Goal: Transaction & Acquisition: Subscribe to service/newsletter

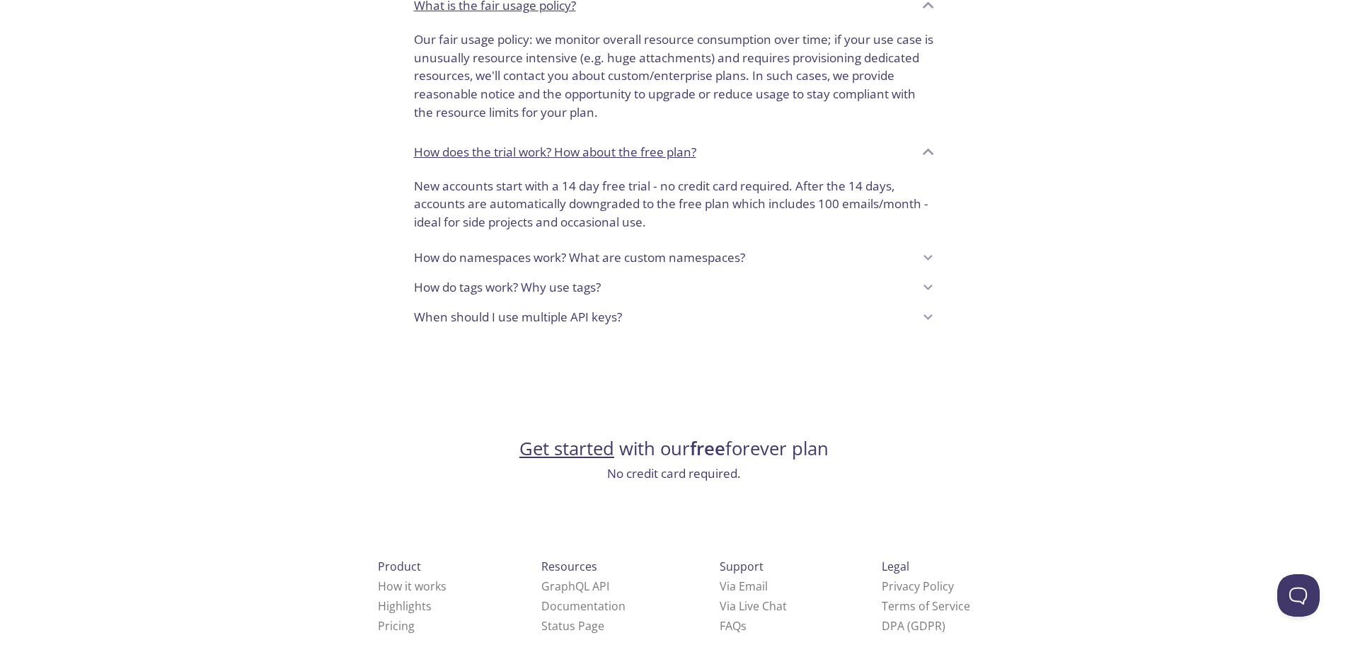
scroll to position [1061, 0]
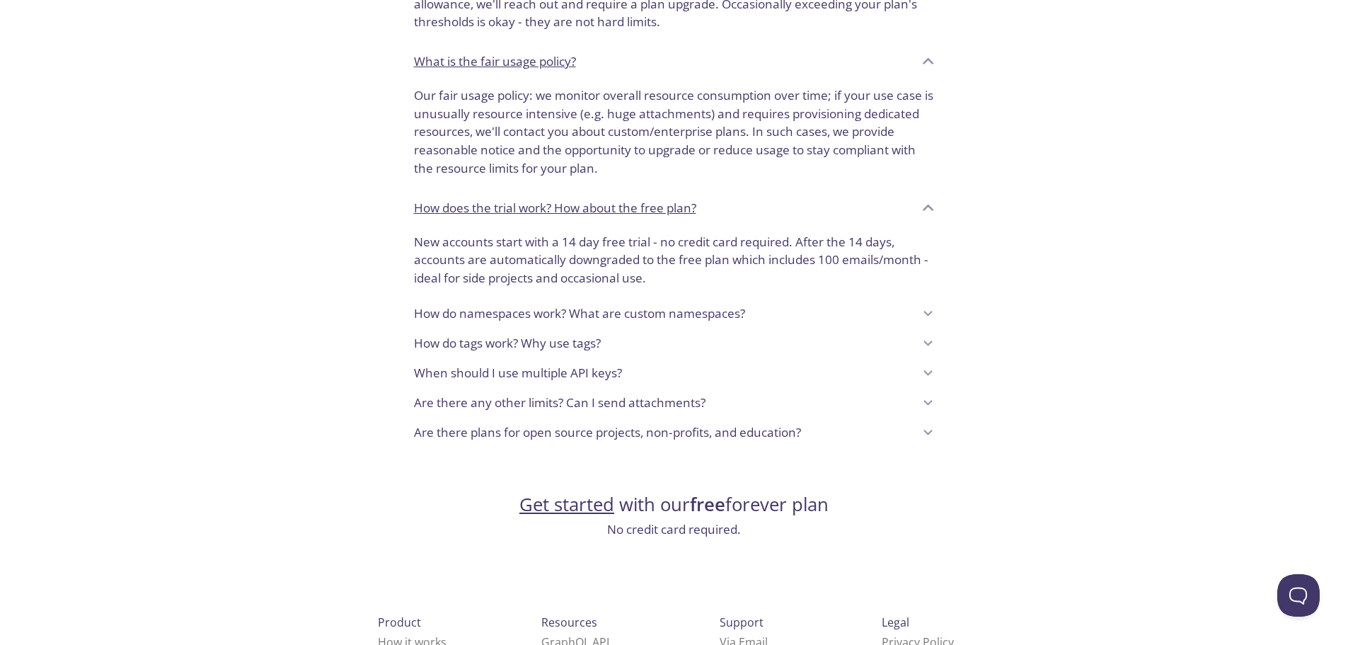
scroll to position [1090, 0]
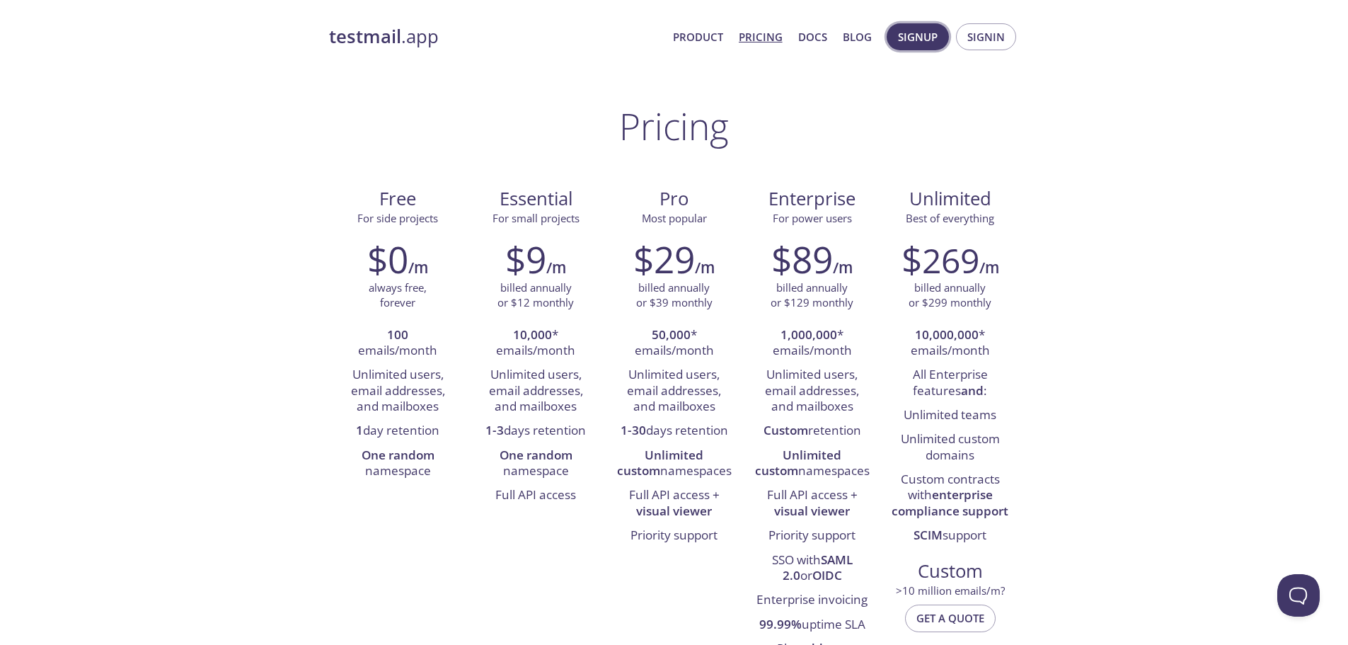
click at [916, 45] on span "Signup" at bounding box center [918, 37] width 40 height 18
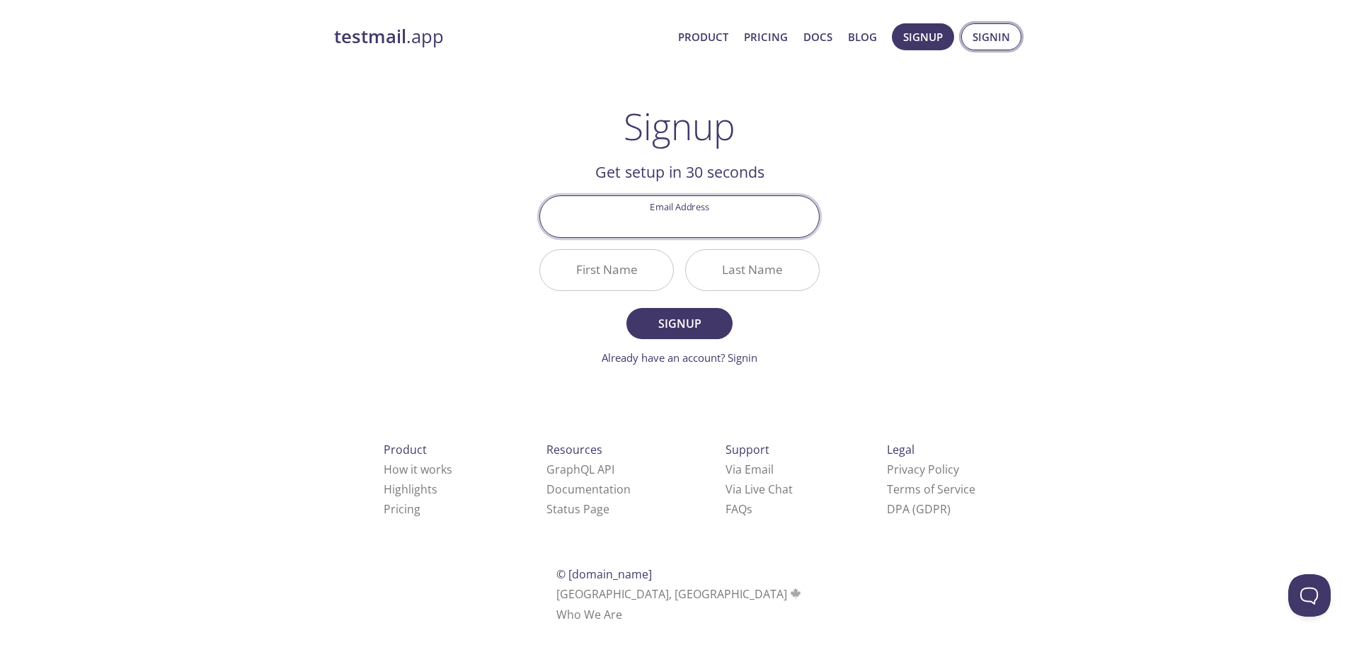
click at [999, 37] on span "Signin" at bounding box center [991, 37] width 38 height 18
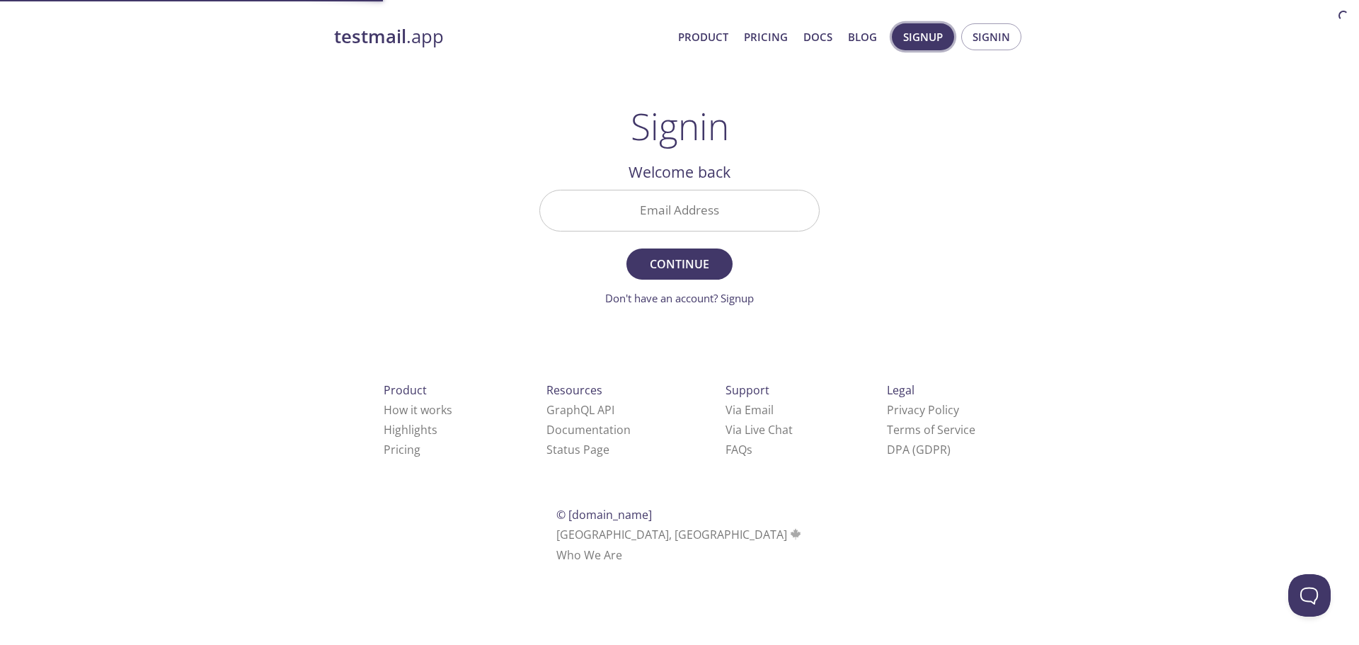
click at [928, 31] on span "Signup" at bounding box center [923, 37] width 40 height 18
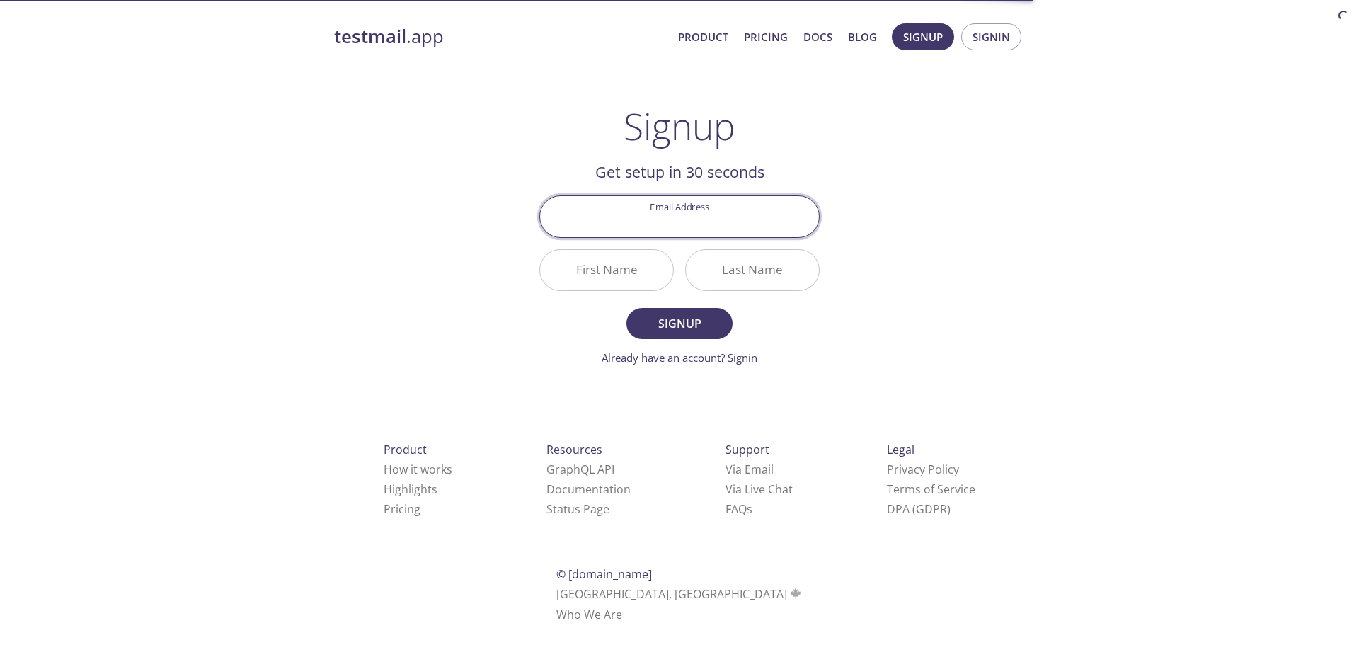
click at [662, 234] on input "Email Address" at bounding box center [679, 216] width 279 height 40
type input "[EMAIL_ADDRESS][DOMAIN_NAME]"
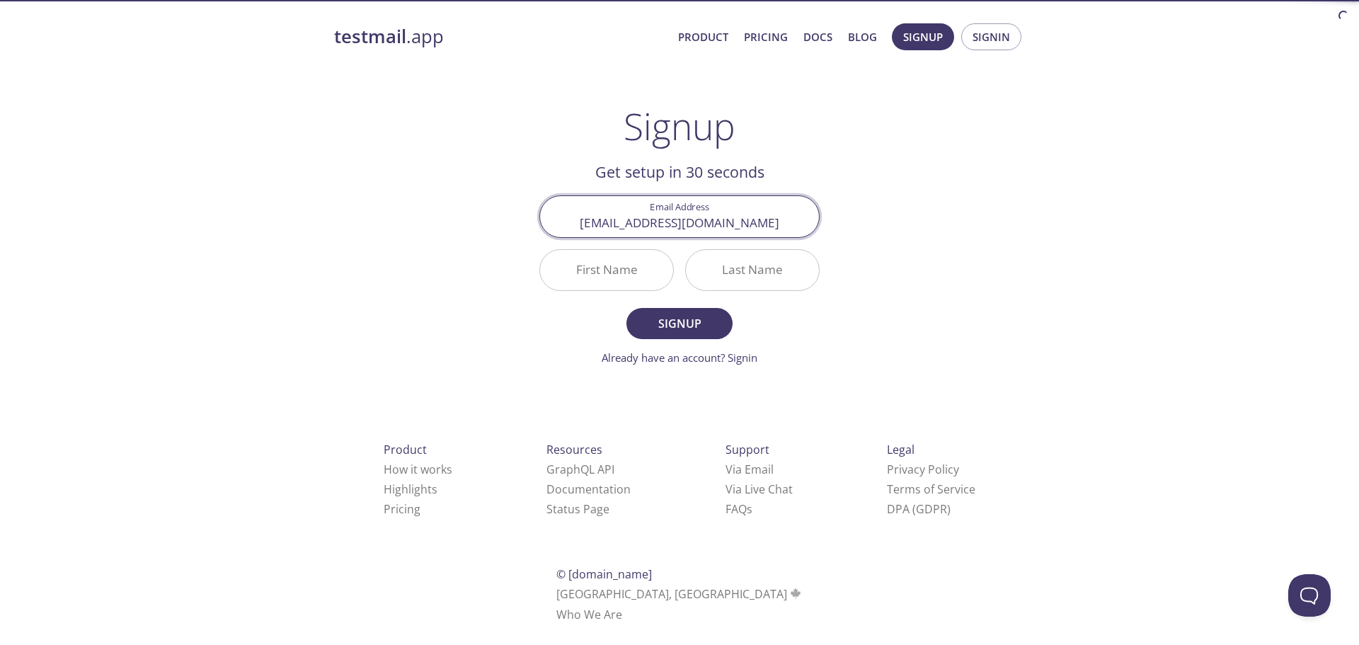
click at [612, 270] on input "First Name" at bounding box center [606, 270] width 133 height 40
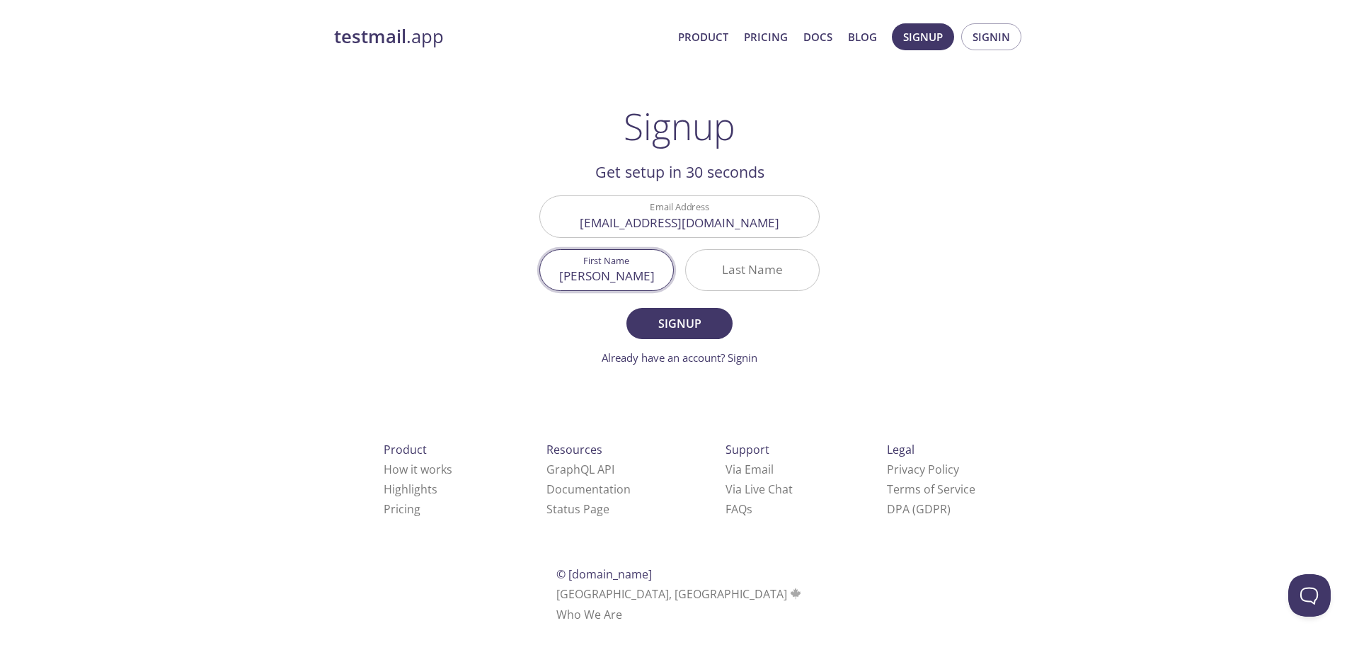
type input "Gurkirat"
click at [772, 267] on input "Last Name" at bounding box center [752, 270] width 133 height 40
type input "Khinda"
click at [693, 310] on button "Signup" at bounding box center [679, 323] width 106 height 31
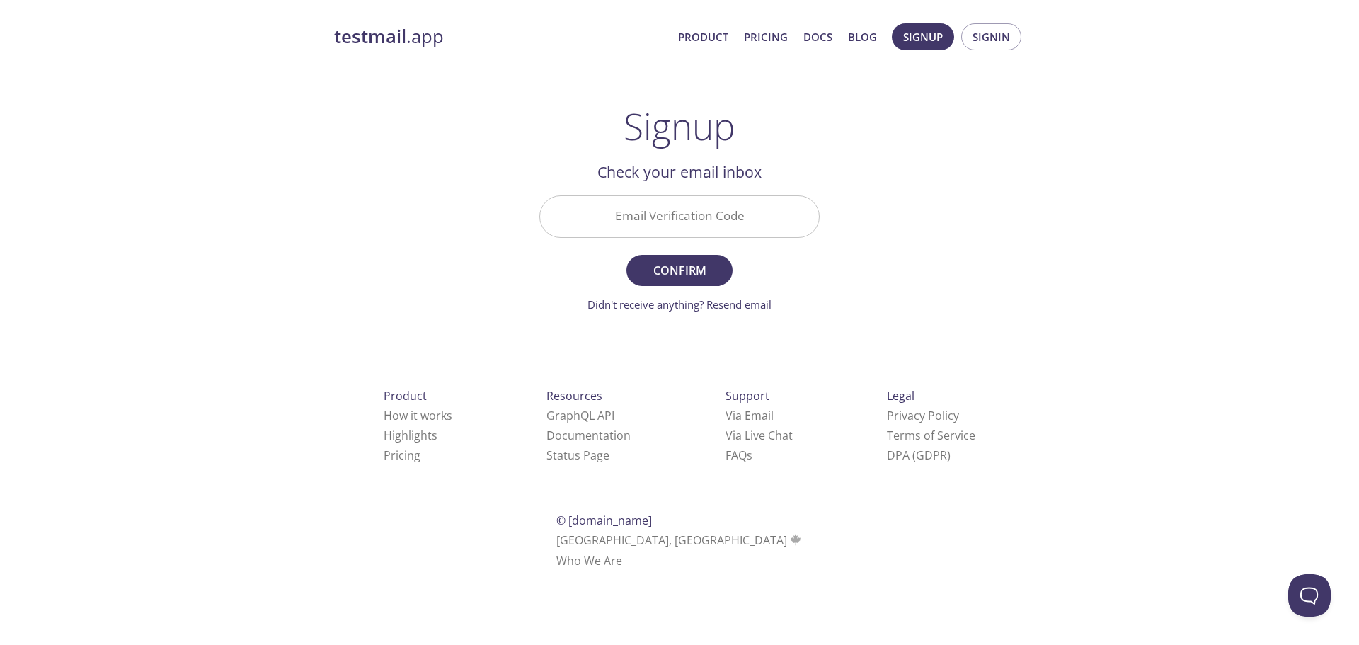
click at [799, 195] on div "Email Verification Code" at bounding box center [680, 216] width 292 height 53
click at [768, 219] on input "Email Verification Code" at bounding box center [679, 216] width 279 height 40
click at [652, 214] on input "Email Verification Code" at bounding box center [679, 216] width 279 height 40
paste input "LRB2JJB"
type input "LRB2JJB"
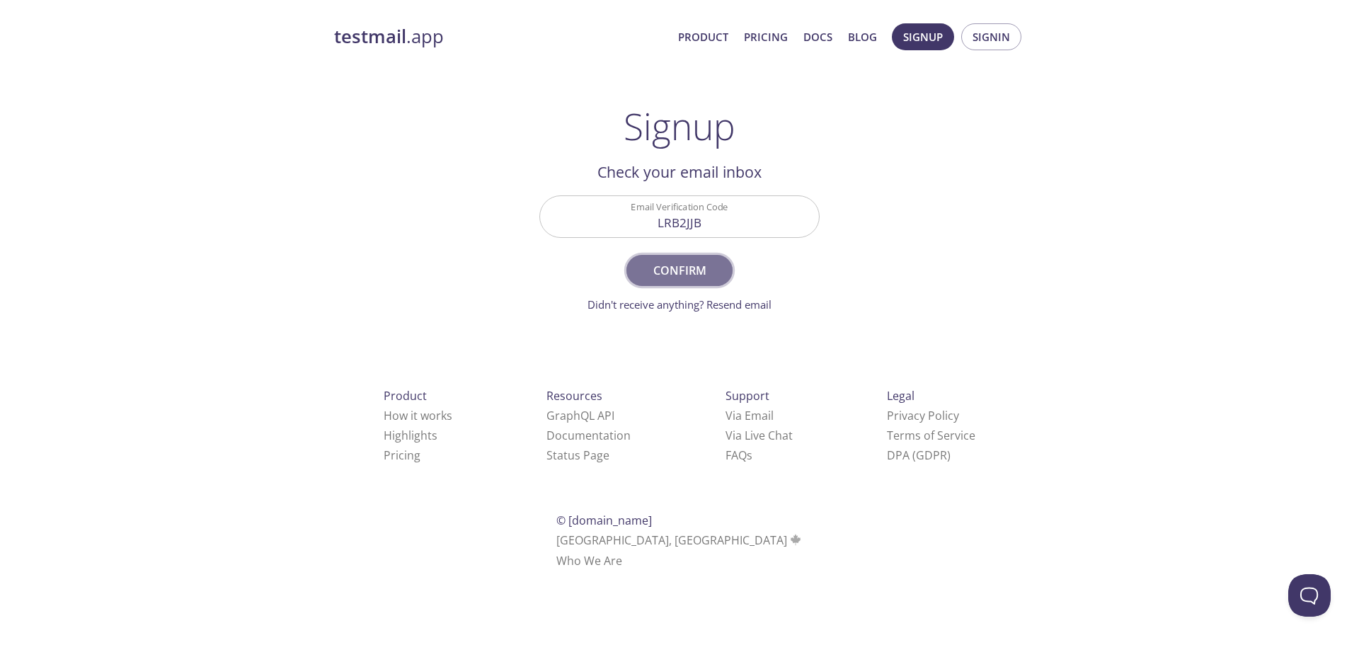
click at [679, 257] on button "Confirm" at bounding box center [679, 270] width 106 height 31
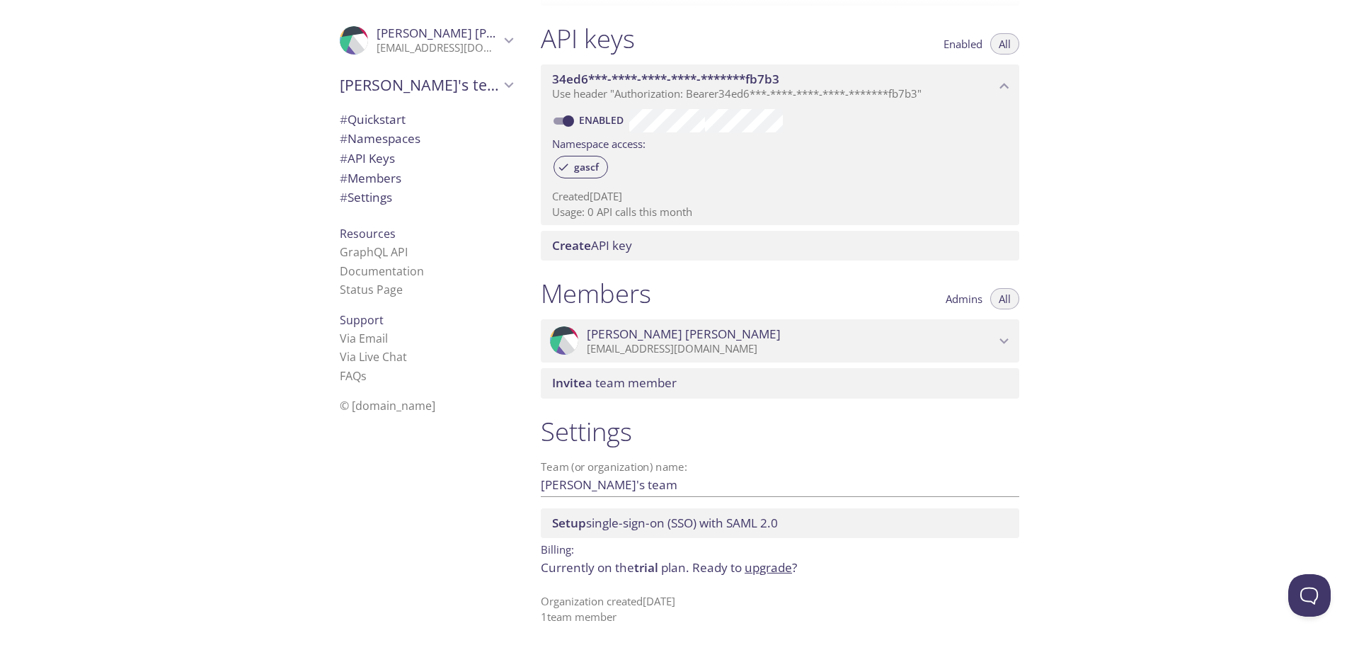
scroll to position [362, 0]
click at [765, 561] on link "upgrade" at bounding box center [767, 565] width 47 height 16
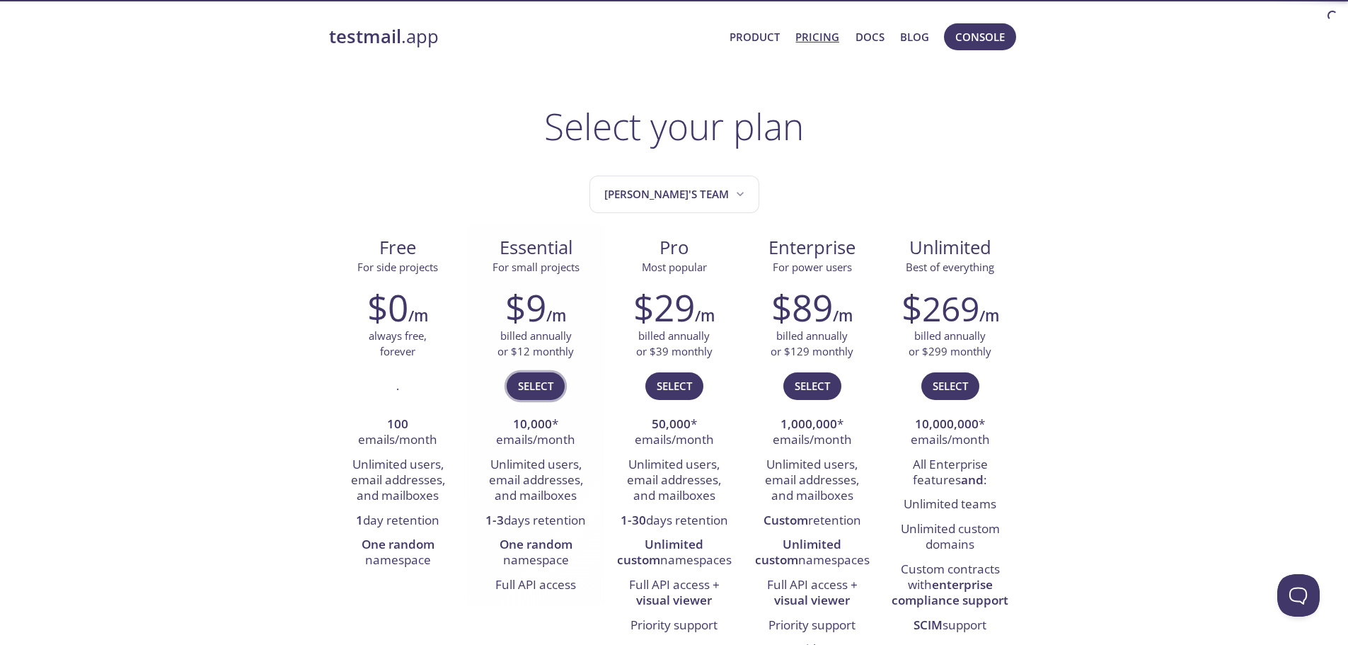
click at [531, 378] on span "Select" at bounding box center [535, 385] width 35 height 18
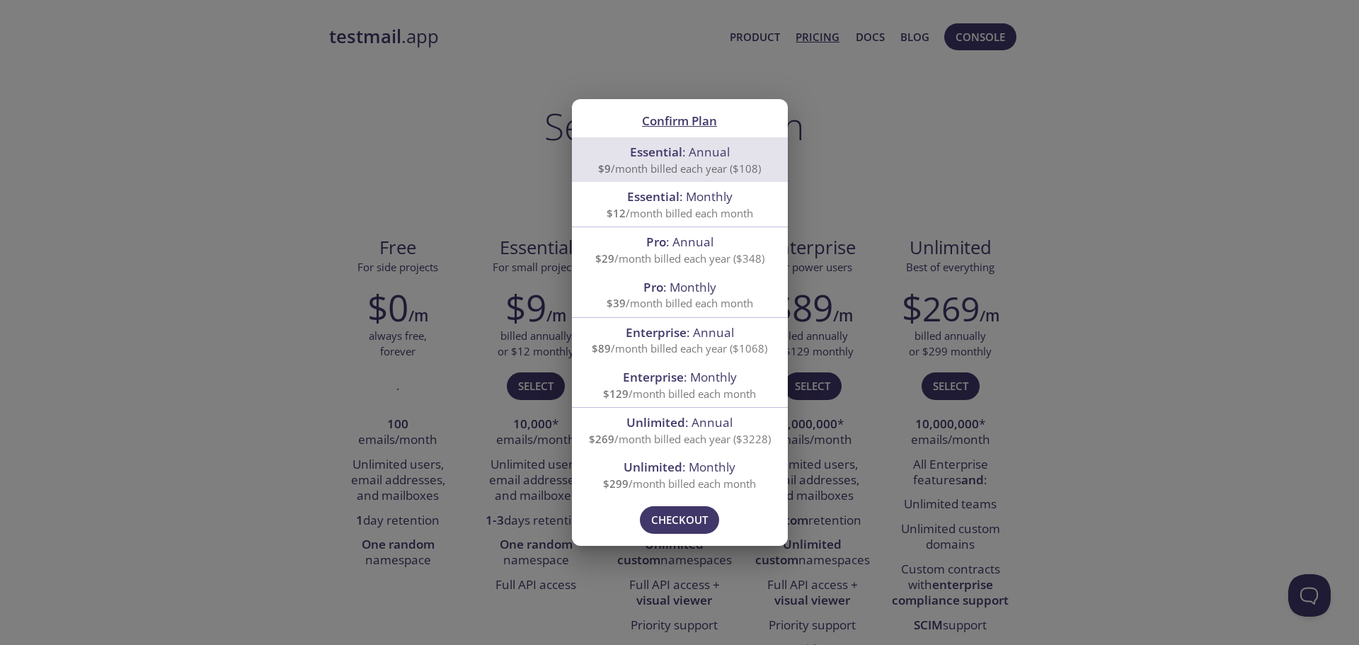
click at [691, 150] on span "Essential : Annual" at bounding box center [680, 152] width 100 height 16
click at [692, 510] on span "Checkout" at bounding box center [679, 519] width 57 height 18
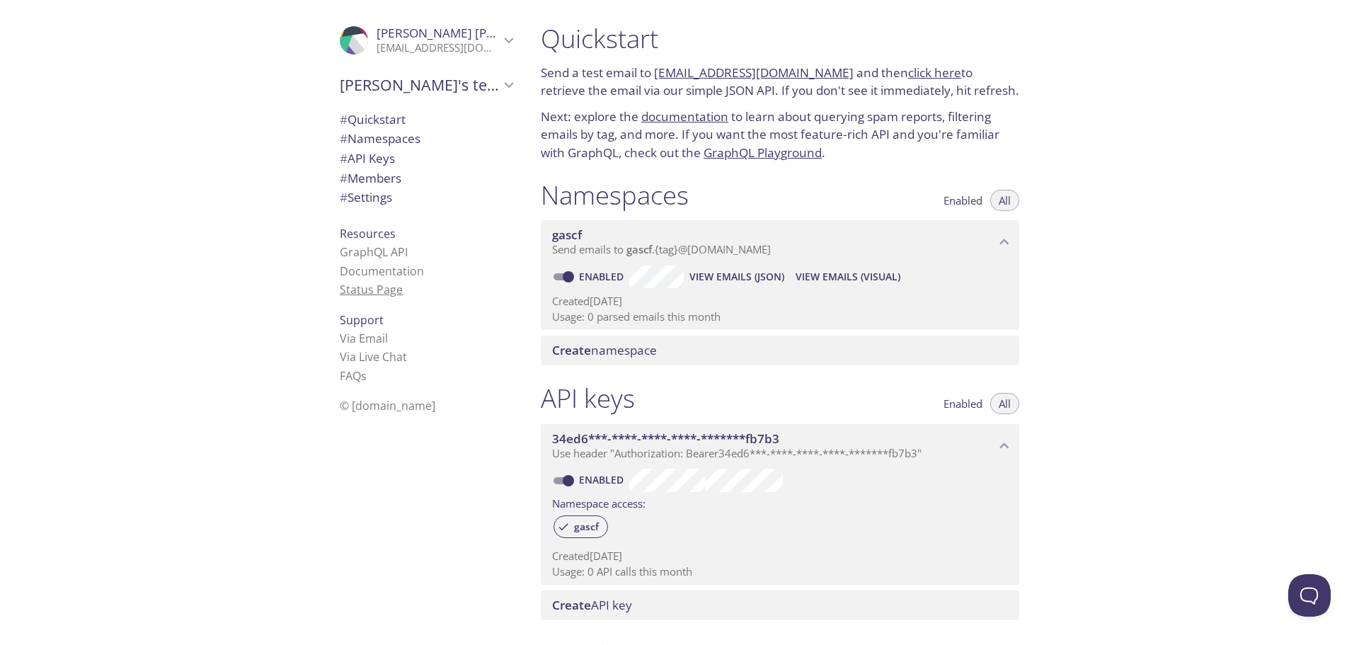
click at [359, 289] on link "Status Page" at bounding box center [371, 290] width 63 height 16
click at [1301, 584] on button "Open Beacon popover" at bounding box center [1306, 592] width 42 height 42
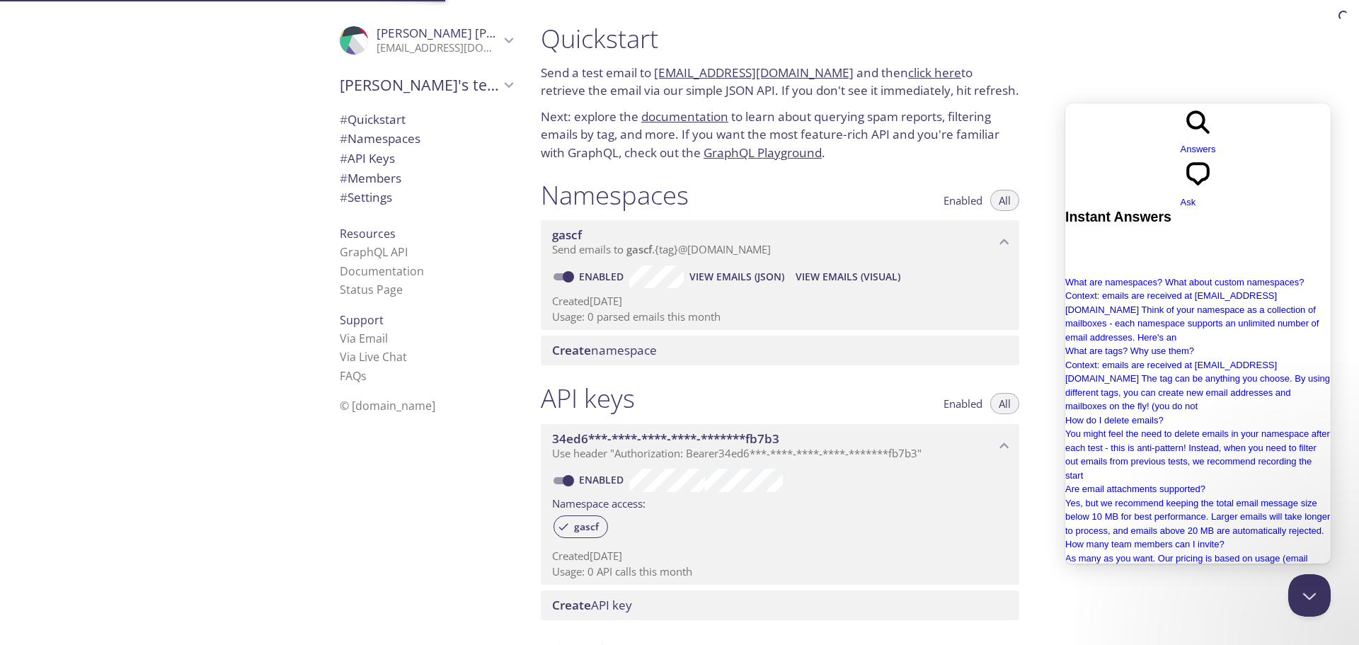
type input "student free essential plan how?"
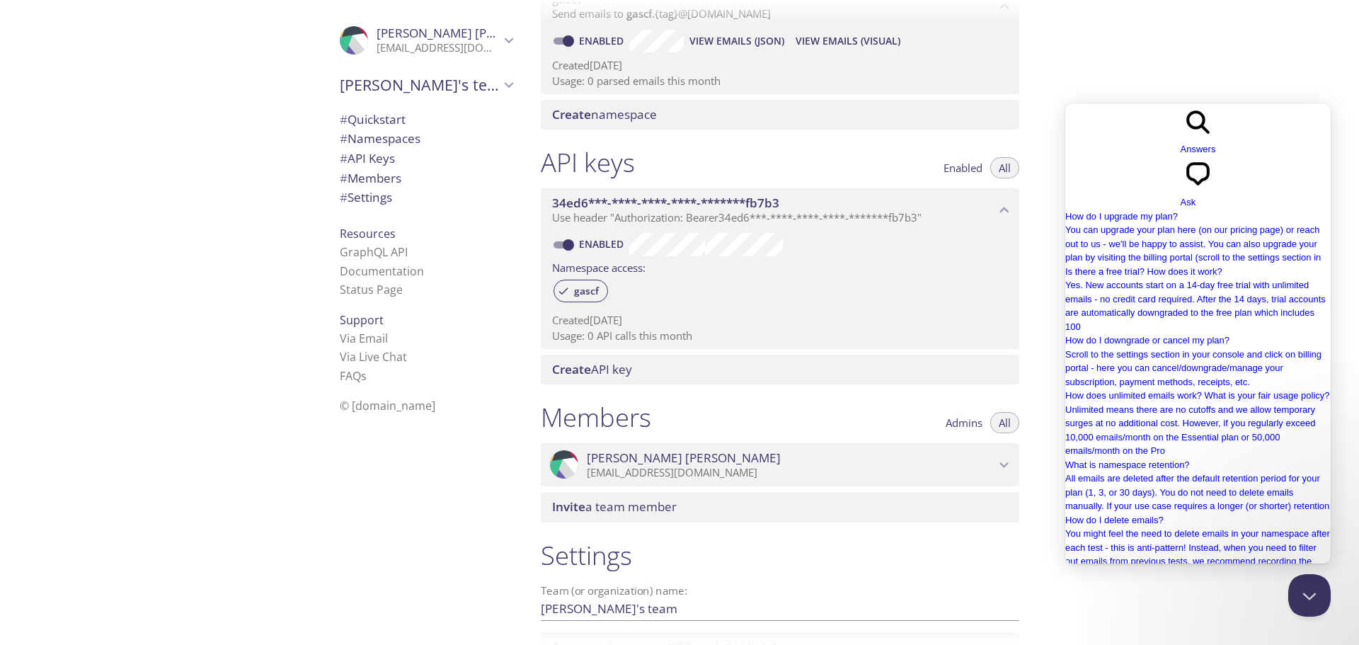
click at [1189, 635] on input "student free essential plan how?" at bounding box center [1127, 644] width 125 height 18
drag, startPoint x: 1246, startPoint y: 548, endPoint x: 1049, endPoint y: 517, distance: 199.8
click at [1065, 517] on html "Go back search-medium Answers chat-square Ask How do I upgrade my plan? You can…" at bounding box center [1197, 390] width 265 height 574
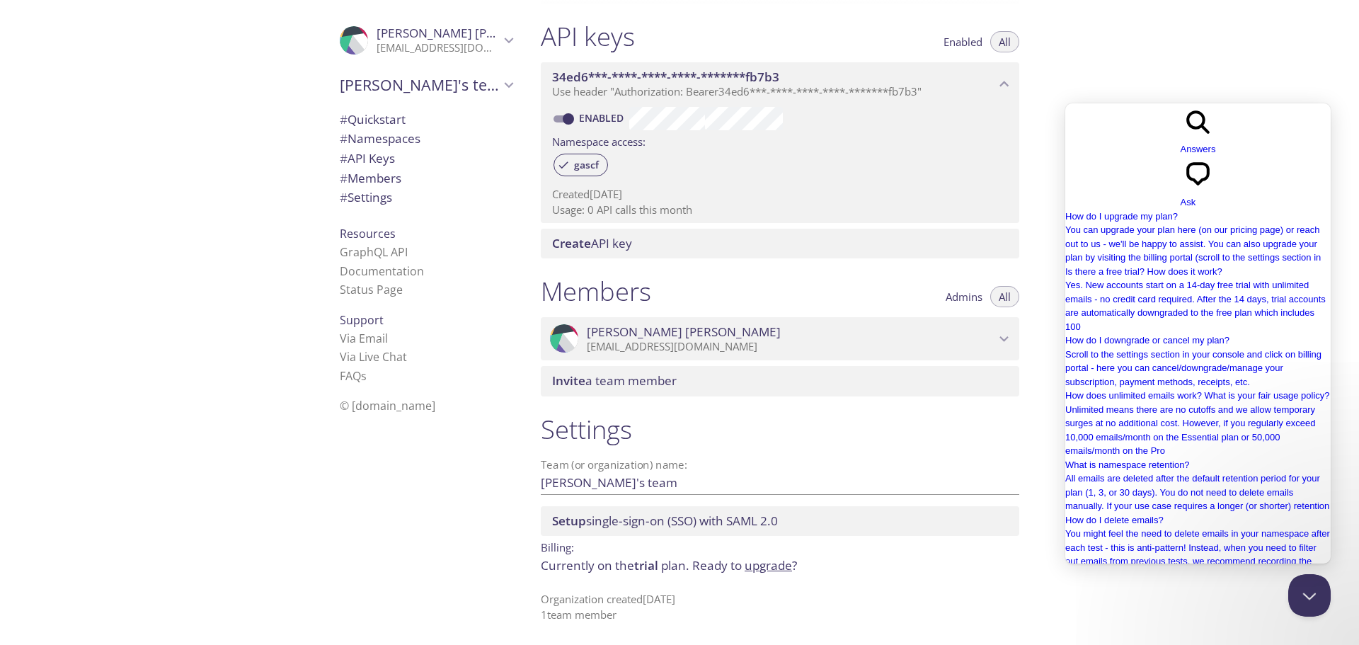
scroll to position [715, 0]
click at [1189, 635] on input "student free essential plan how?" at bounding box center [1127, 644] width 125 height 18
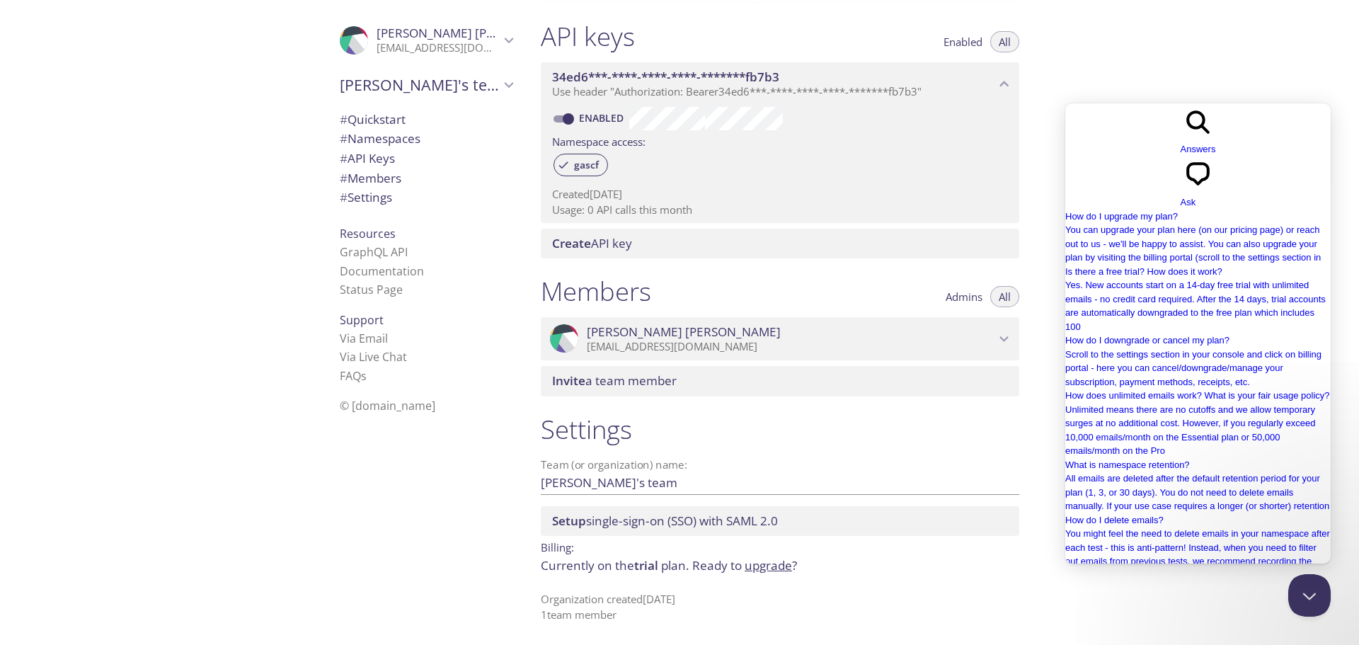
scroll to position [819, 0]
drag, startPoint x: 1207, startPoint y: 546, endPoint x: 1107, endPoint y: 546, distance: 100.5
click at [1107, 635] on input "student free essential plan how?" at bounding box center [1127, 644] width 125 height 18
type input "student"
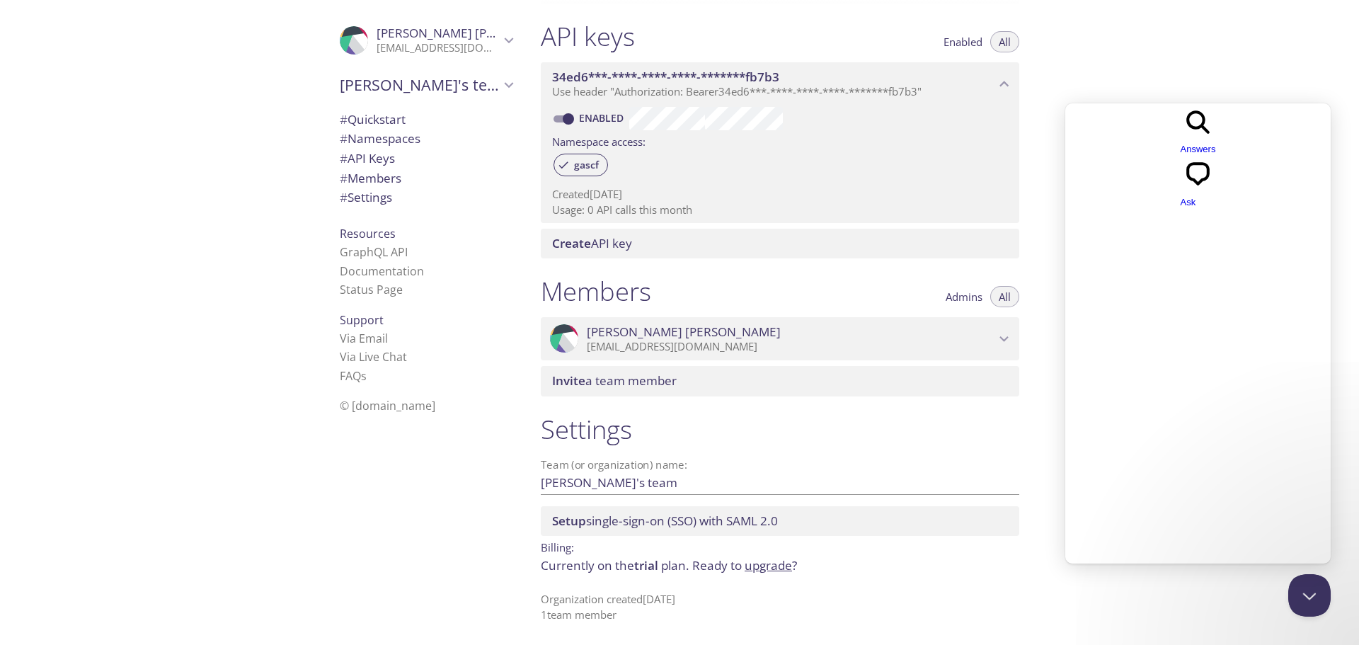
scroll to position [7, 0]
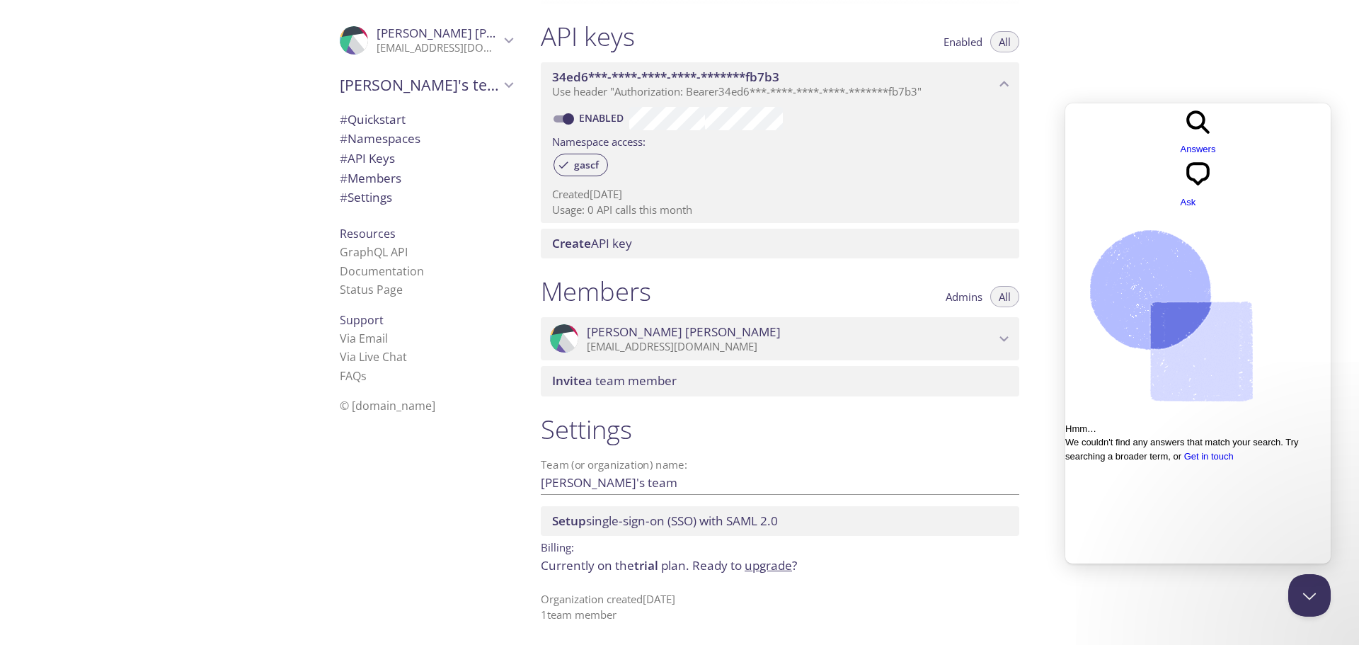
click at [1232, 451] on link "Get in touch" at bounding box center [1209, 456] width 50 height 11
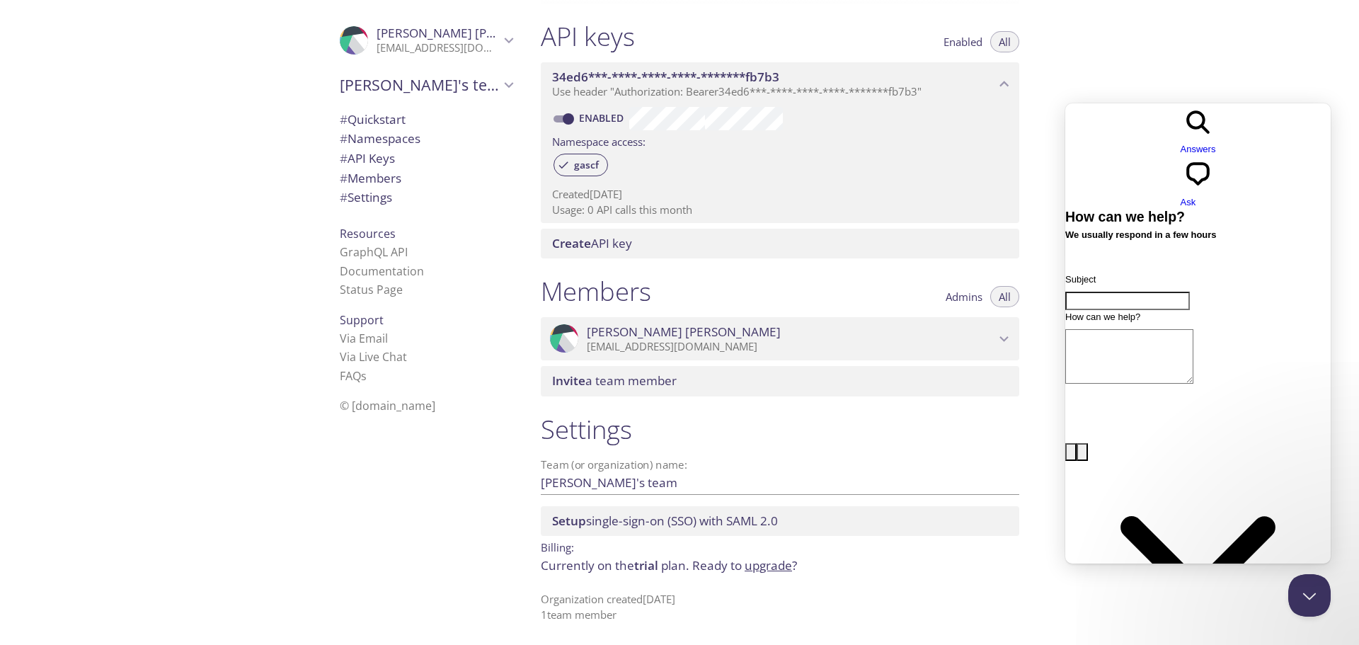
drag, startPoint x: 1163, startPoint y: 265, endPoint x: 1163, endPoint y: 246, distance: 18.4
click at [1163, 272] on form "Subject How can we help? image-plus emoji cross-large Send a message" at bounding box center [1197, 510] width 265 height 476
click at [1163, 292] on input "Subject" at bounding box center [1127, 301] width 125 height 18
click at [768, 424] on h1 "Settings" at bounding box center [780, 429] width 478 height 32
click at [1325, 577] on div at bounding box center [1306, 592] width 42 height 42
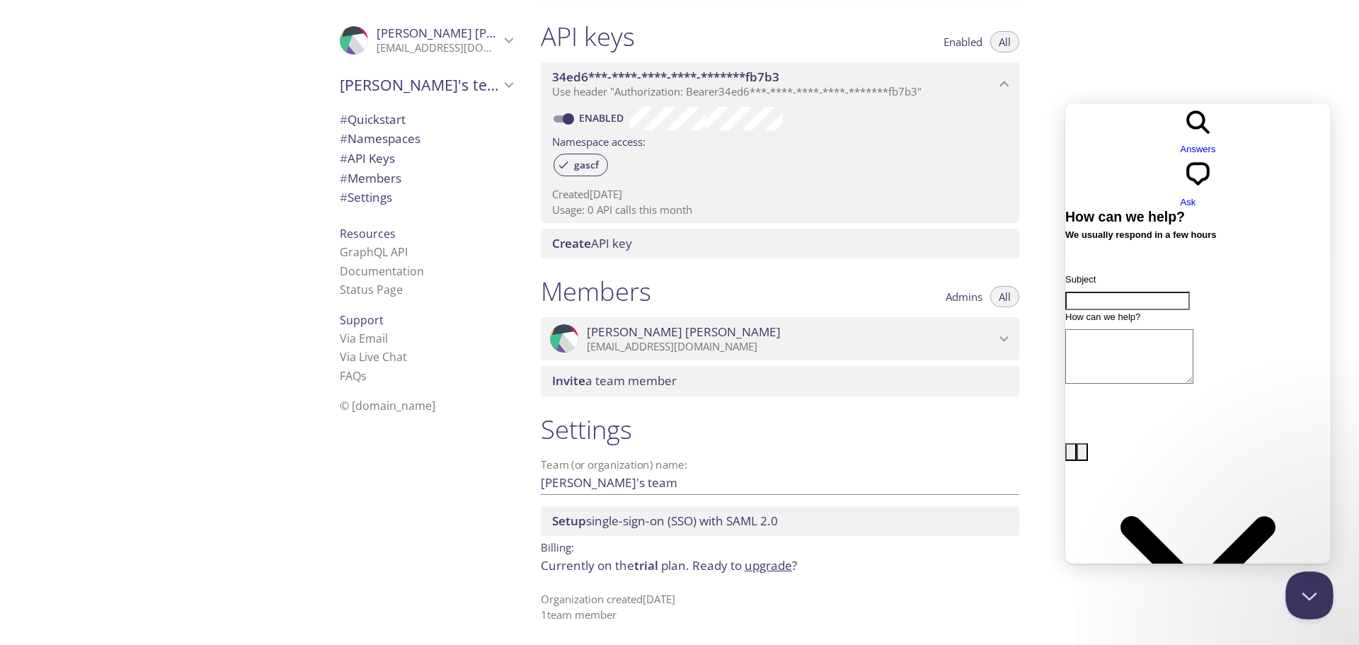
click at [1316, 575] on button "Close Beacon popover" at bounding box center [1306, 592] width 42 height 42
